Goal: Task Accomplishment & Management: Use online tool/utility

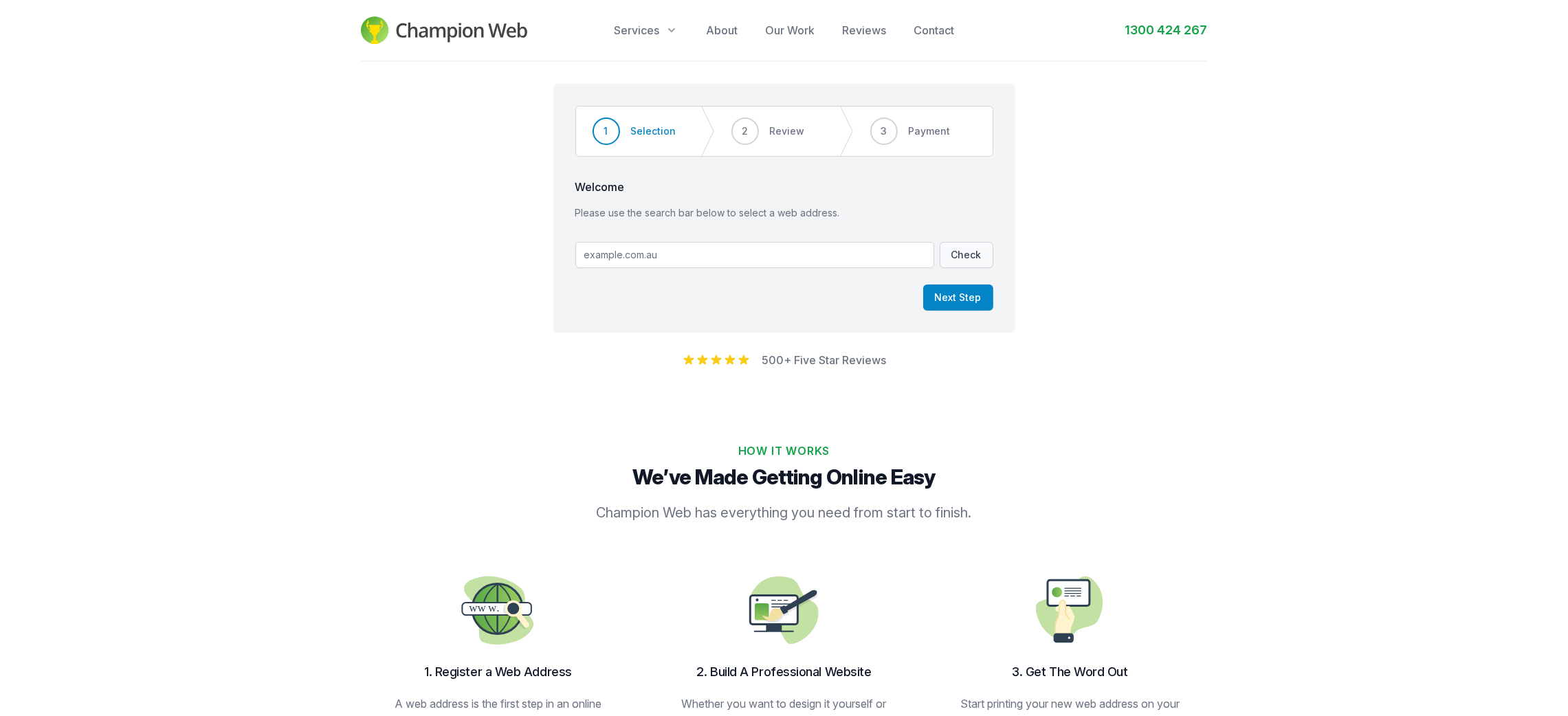
click at [747, 241] on div "Step 1 of 3 Step 1 Step 2 Step 3 1 Selection 2 Review 3 Payment Welcome Please …" at bounding box center [784, 208] width 462 height 248
click at [748, 249] on input "text" at bounding box center [754, 255] width 359 height 26
paste input "[DOMAIN_NAME]"
type input "[DOMAIN_NAME]"
click at [954, 248] on button "Check" at bounding box center [966, 255] width 53 height 26
